Goal: Transaction & Acquisition: Purchase product/service

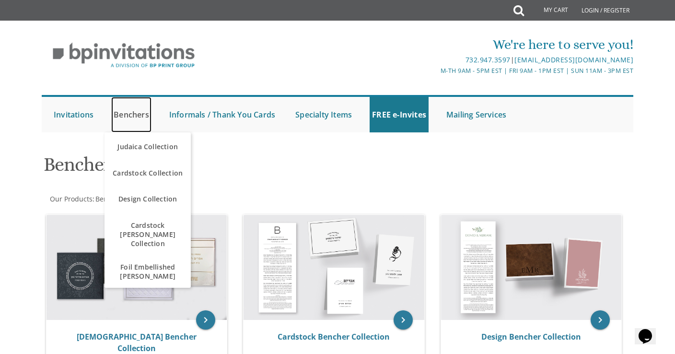
click at [139, 114] on link "Benchers" at bounding box center [131, 114] width 40 height 35
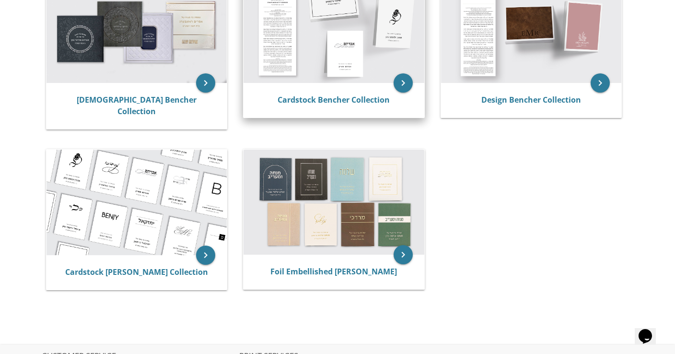
scroll to position [238, 0]
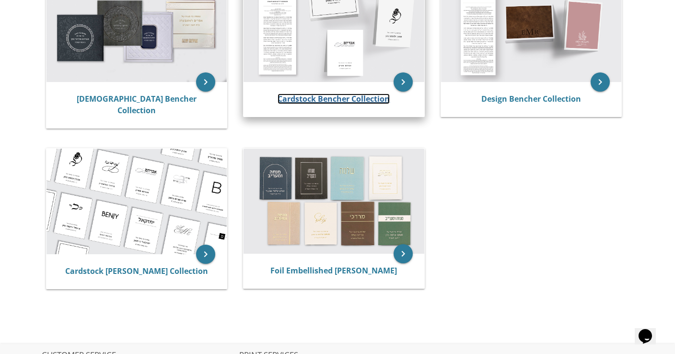
click at [337, 100] on link "Cardstock Bencher Collection" at bounding box center [333, 98] width 112 height 11
click at [405, 79] on icon "keyboard_arrow_right" at bounding box center [402, 81] width 19 height 19
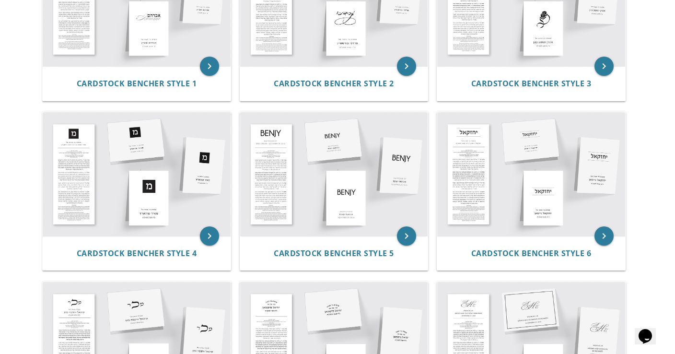
scroll to position [280, 0]
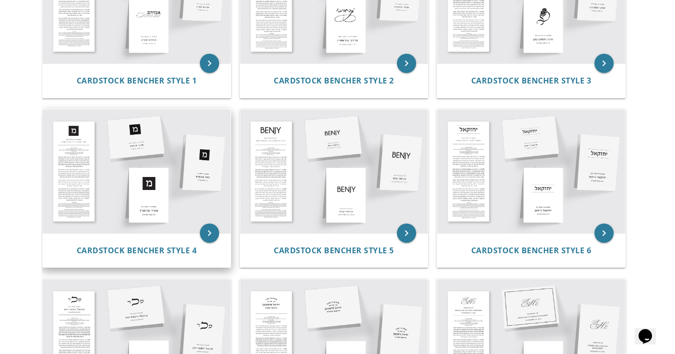
click at [200, 171] on img at bounding box center [136, 170] width 187 height 123
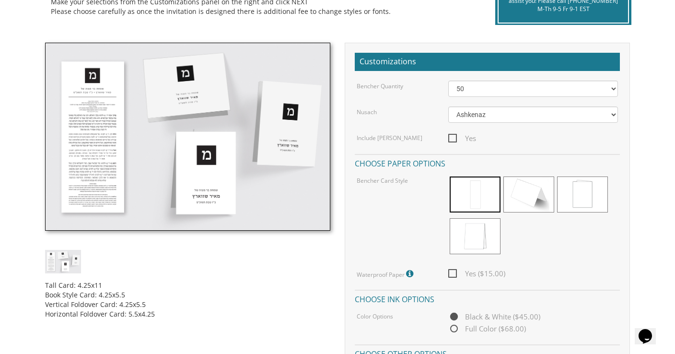
scroll to position [250, 0]
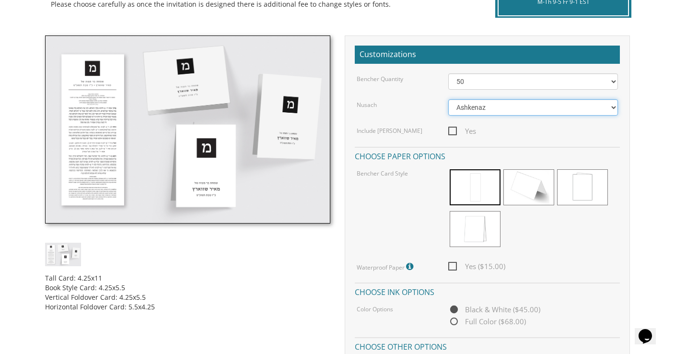
click at [607, 109] on select "Ashkenaz Edut Mizrach" at bounding box center [532, 107] width 169 height 16
select select "Edut Mizrach"
click at [448, 99] on select "Ashkenaz Edut Mizrach" at bounding box center [532, 107] width 169 height 16
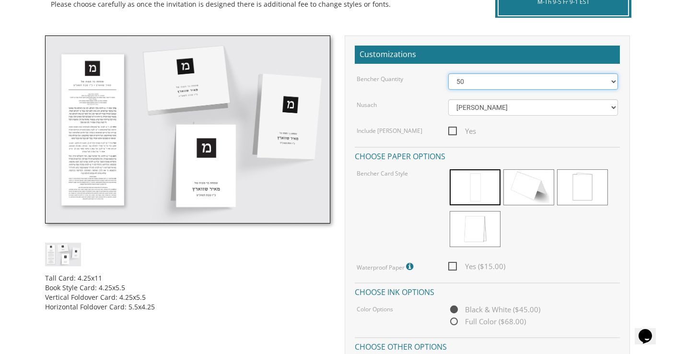
click at [612, 81] on select "50 60 70 80 90 100 125 150 175 200 225 250 275 300 325 350 375 400 425 450 475 …" at bounding box center [532, 81] width 169 height 16
click at [448, 73] on select "50 60 70 80 90 100 125 150 175 200 225 250 275 300 325 350 375 400 425 450 475 …" at bounding box center [532, 81] width 169 height 16
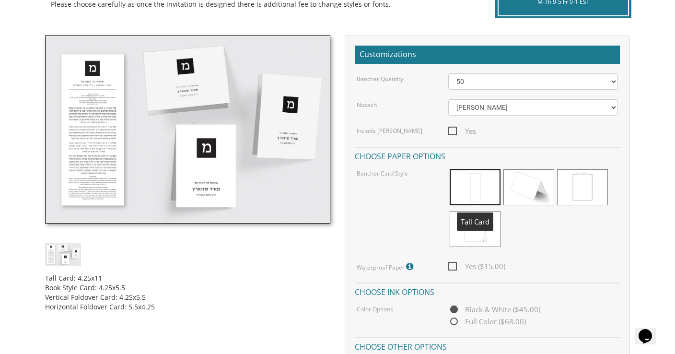
click at [483, 191] on span at bounding box center [475, 187] width 51 height 36
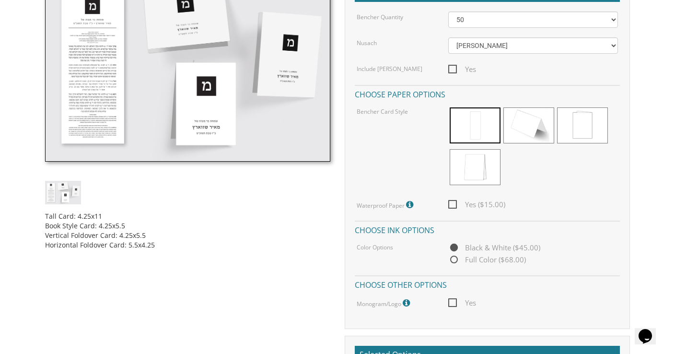
scroll to position [319, 0]
